Goal: Navigation & Orientation: Find specific page/section

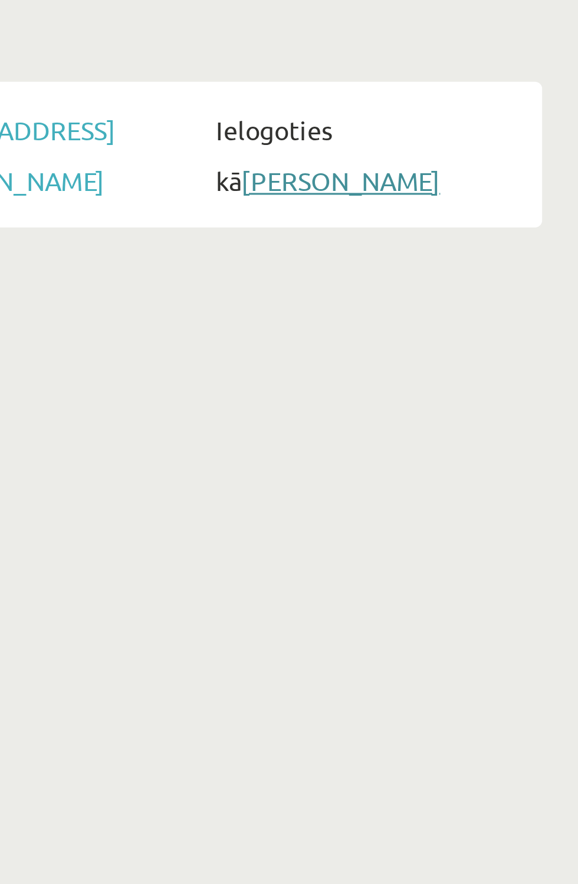
click at [515, 187] on link "[PERSON_NAME]" at bounding box center [500, 182] width 64 height 11
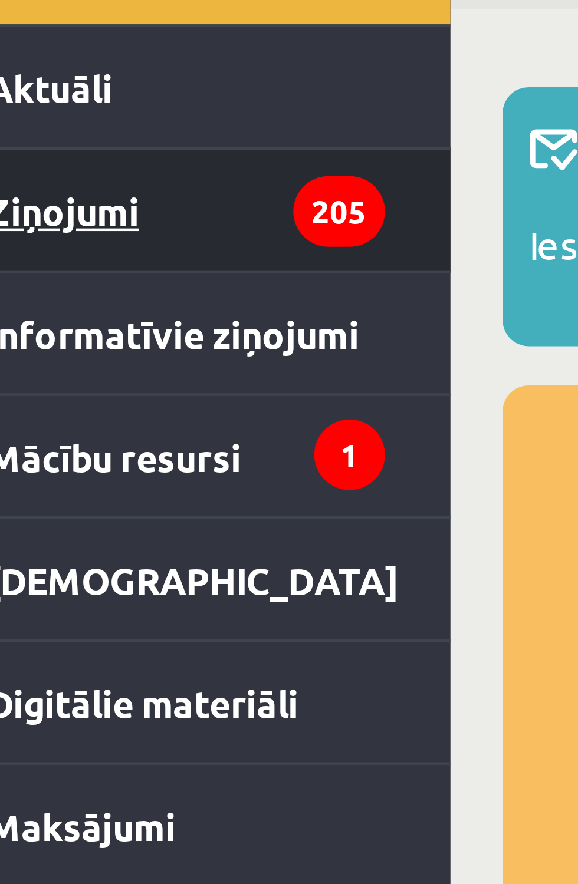
click at [74, 133] on legend "Ziņojumi 205" at bounding box center [75, 131] width 90 height 27
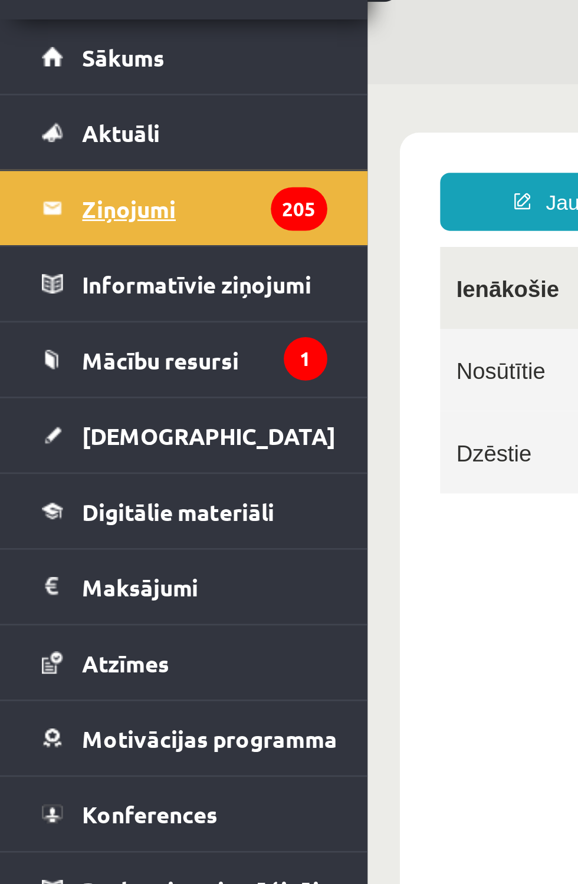
click at [72, 127] on legend "Ziņojumi 205" at bounding box center [75, 131] width 90 height 27
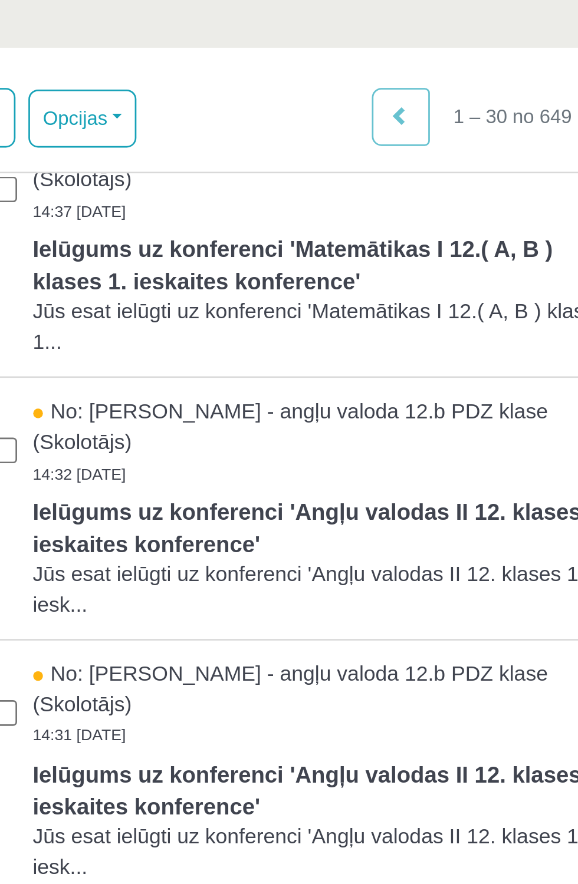
scroll to position [565, 0]
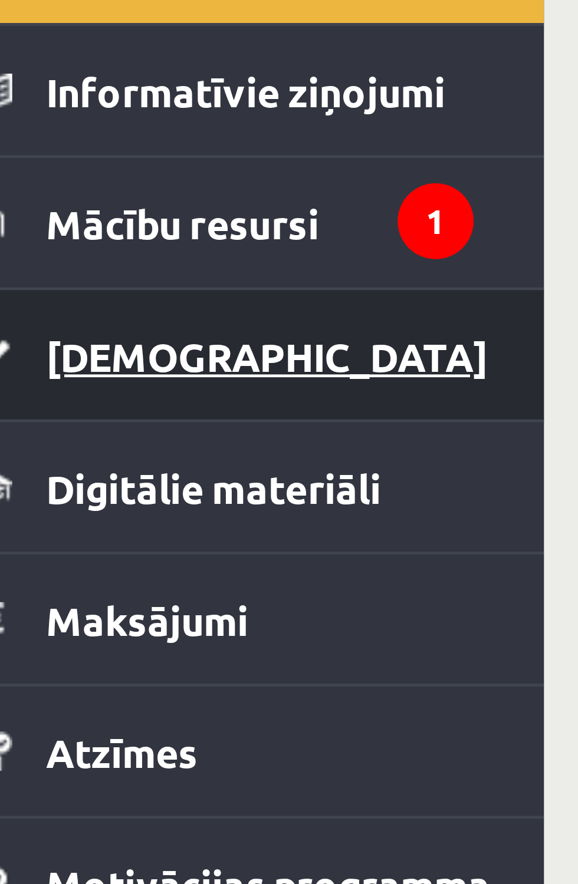
click at [70, 215] on span "[DEMOGRAPHIC_DATA]" at bounding box center [76, 215] width 93 height 11
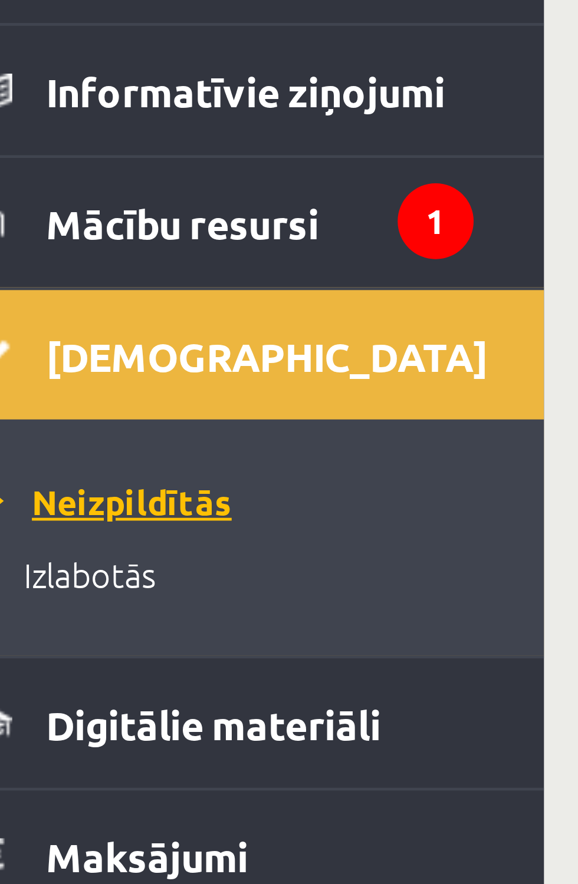
click at [69, 246] on span "Neizpildītās" at bounding box center [43, 245] width 51 height 9
click at [69, 249] on span "Neizpildītās" at bounding box center [43, 245] width 51 height 9
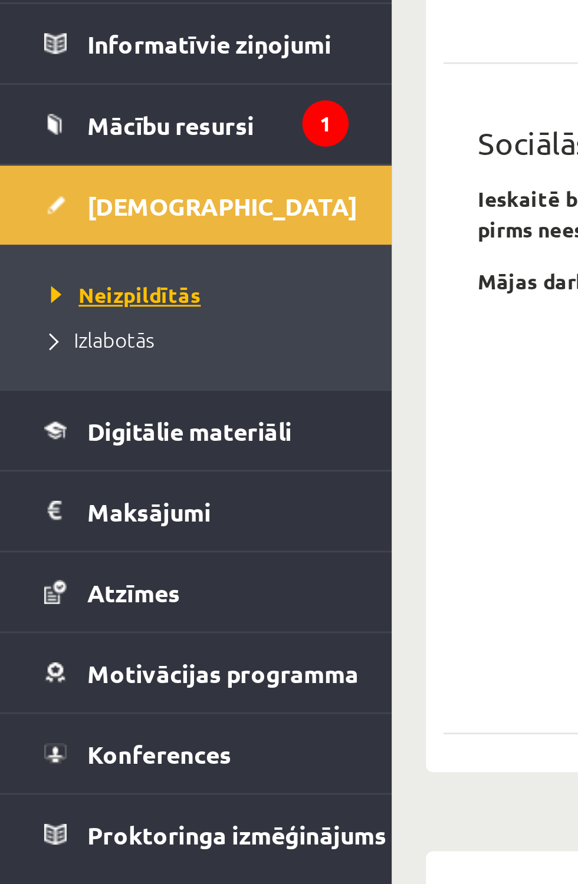
scroll to position [331, 0]
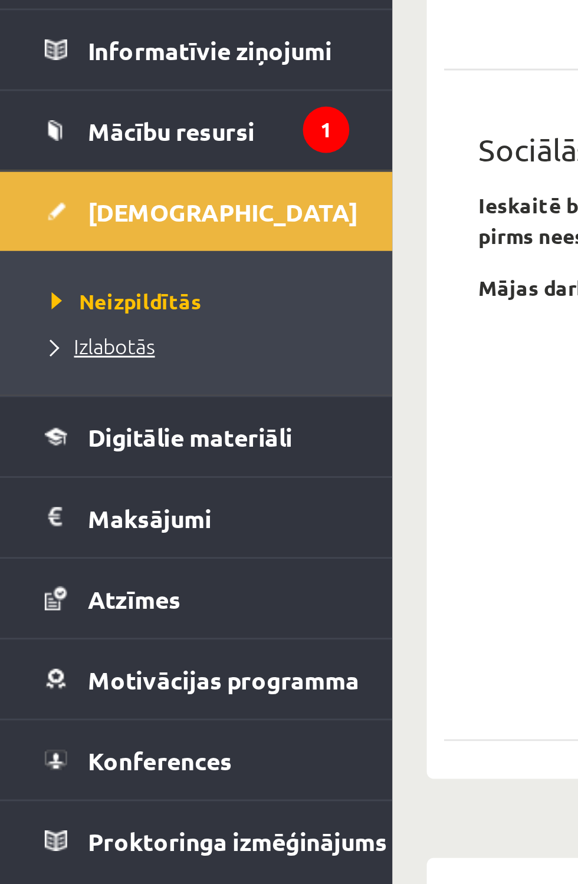
click at [52, 266] on span "Izlabotās" at bounding box center [35, 260] width 35 height 9
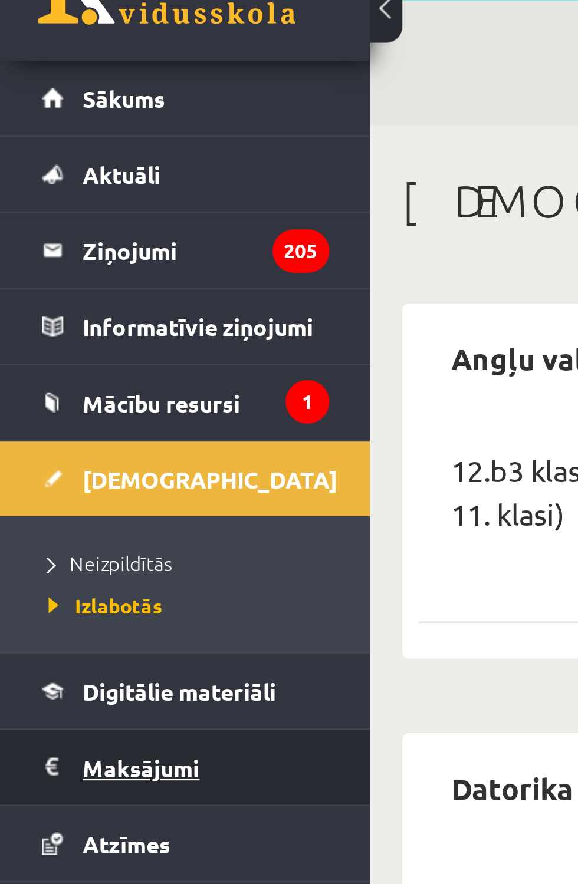
click at [77, 331] on legend "Maksājumi 0" at bounding box center [75, 319] width 90 height 27
